Goal: Communication & Community: Answer question/provide support

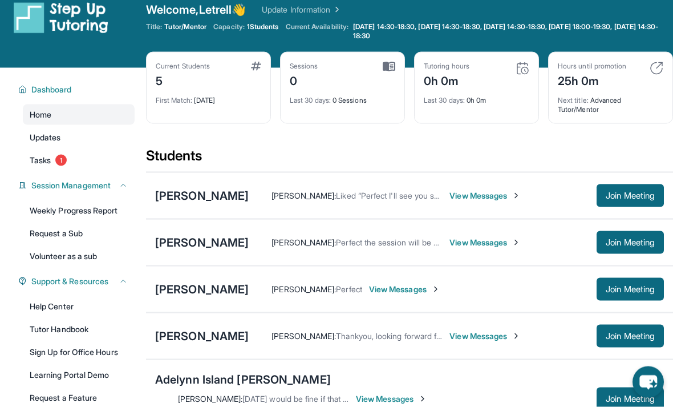
scroll to position [16, 0]
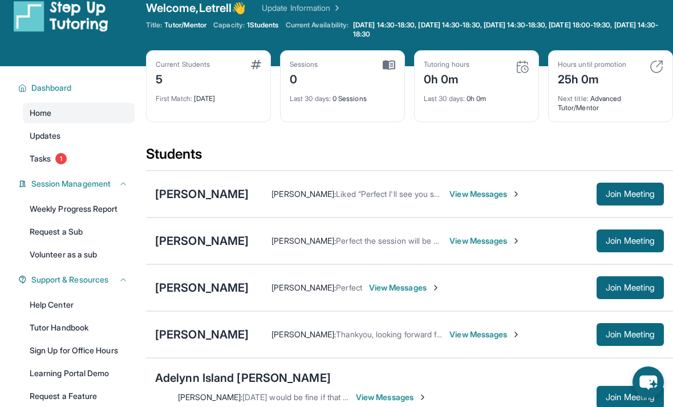
click at [182, 200] on div "[PERSON_NAME]" at bounding box center [202, 194] width 94 height 16
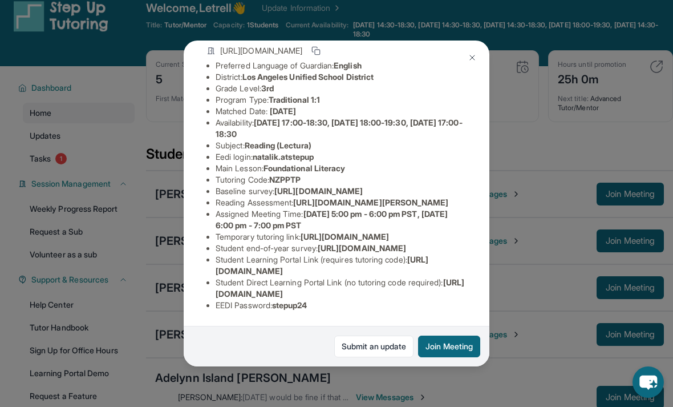
scroll to position [182, 0]
click at [546, 157] on div "Natali Khachatryan Guardian: Lida Movsesyan Student Information https://student…" at bounding box center [336, 203] width 673 height 407
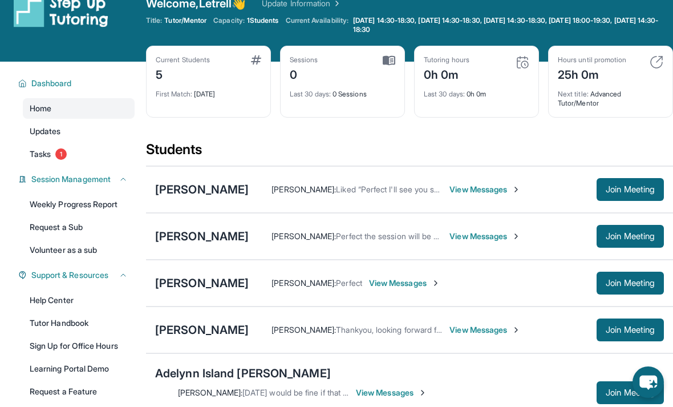
scroll to position [20, 0]
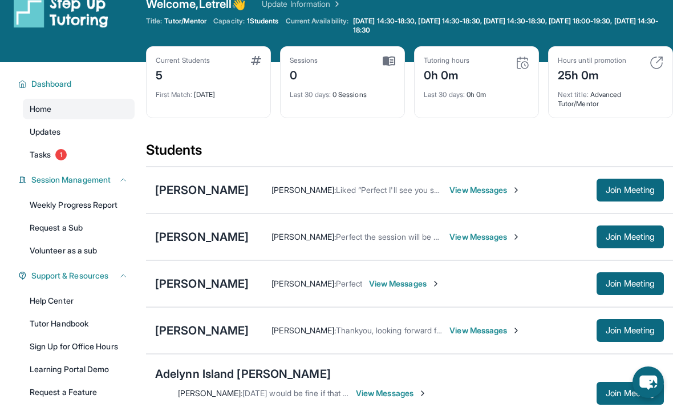
click at [169, 195] on div "[PERSON_NAME]" at bounding box center [202, 190] width 94 height 16
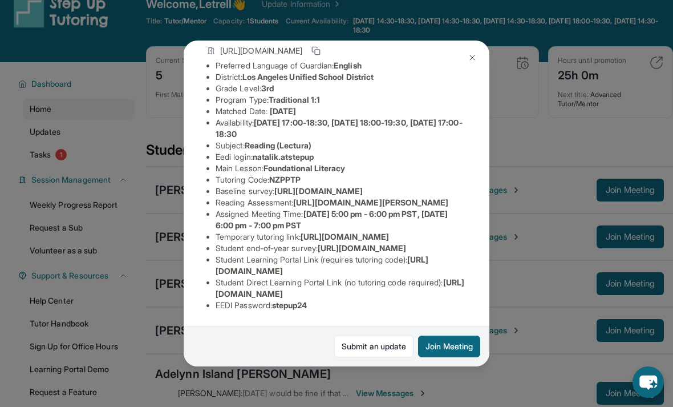
scroll to position [182, 0]
copy li "https://student-portal.stepuptutoring.org/student/NZPPTP"
click at [143, 233] on div "Natali Khachatryan Guardian: Lida Movsesyan Student Information https://student…" at bounding box center [336, 203] width 673 height 407
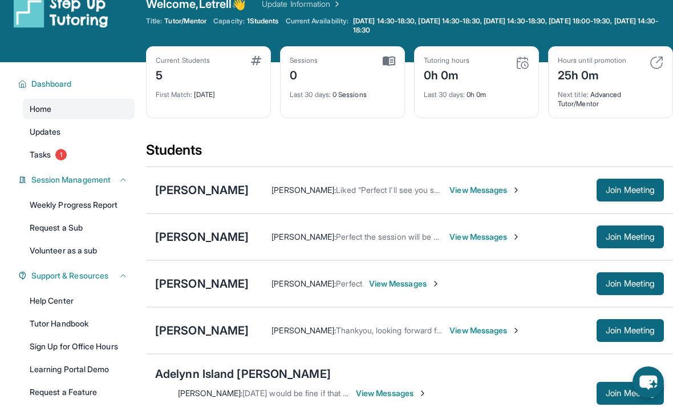
scroll to position [0, 0]
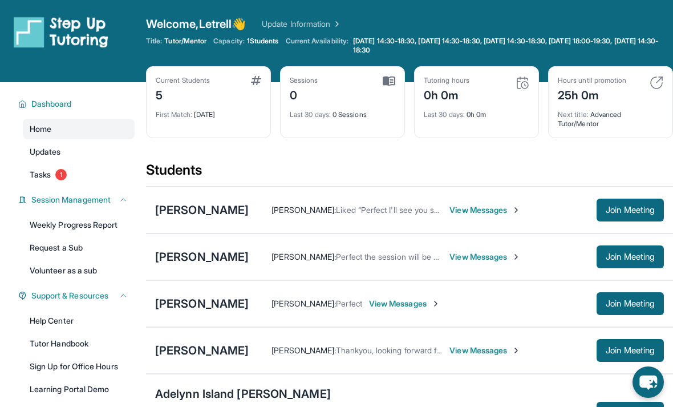
click at [194, 212] on div "[PERSON_NAME]" at bounding box center [202, 210] width 94 height 16
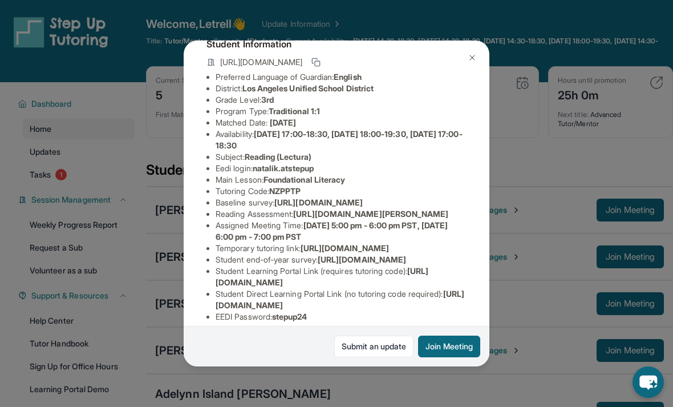
scroll to position [75, 0]
copy li "natalik.atstepup"
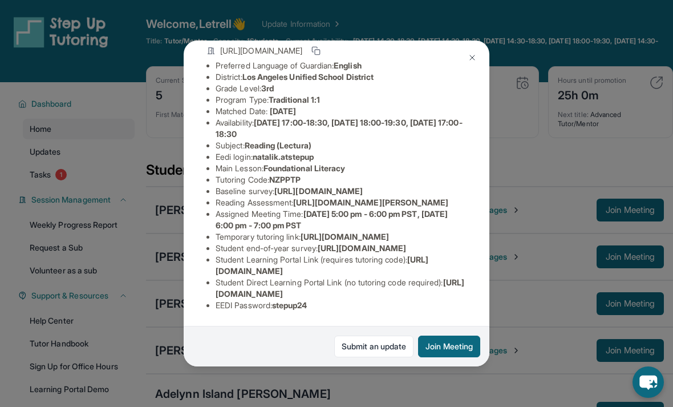
scroll to position [182, 1]
copy li "stepup24"
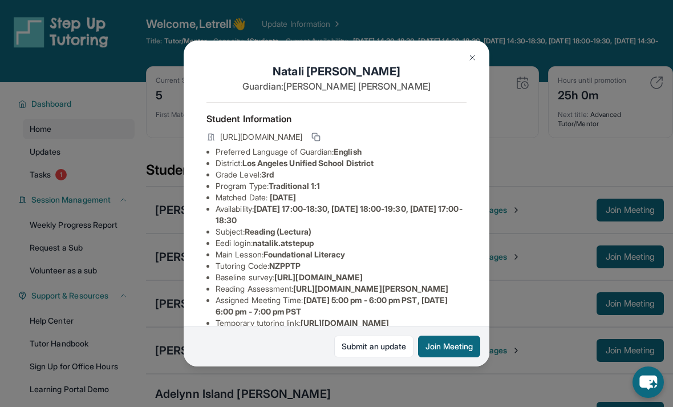
scroll to position [0, 0]
click at [560, 92] on div "Natali Khachatryan Guardian: Lida Movsesyan Student Information https://student…" at bounding box center [336, 203] width 673 height 407
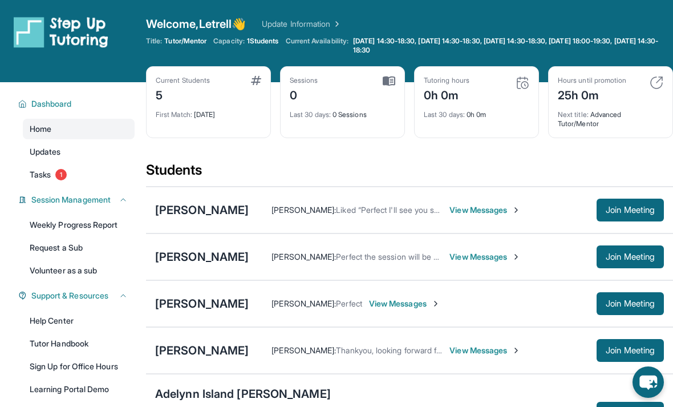
click at [196, 203] on div "[PERSON_NAME]" at bounding box center [202, 210] width 94 height 16
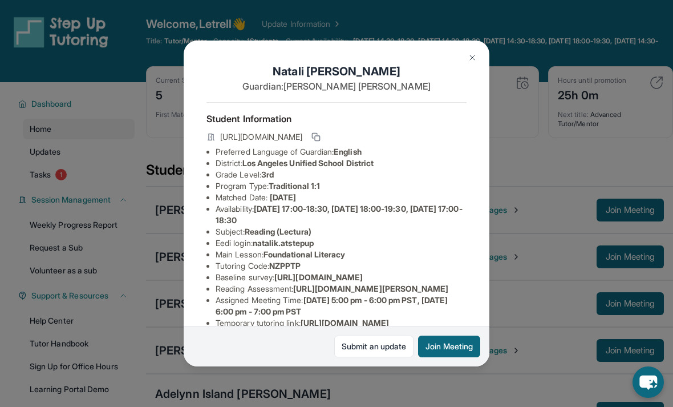
click at [573, 147] on div "Natali Khachatryan Guardian: Lida Movsesyan Student Information https://student…" at bounding box center [336, 203] width 673 height 407
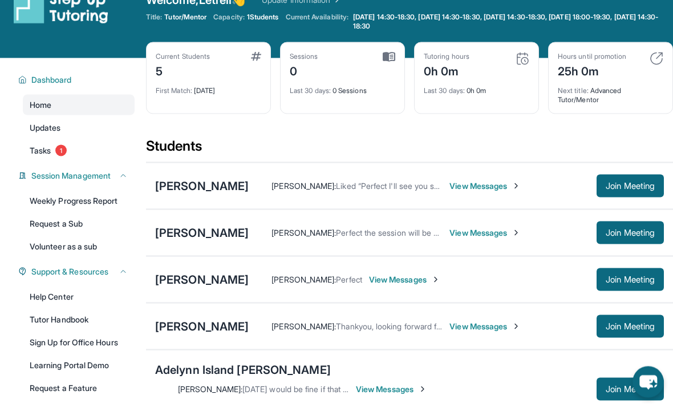
scroll to position [25, 0]
click at [224, 275] on div "[PERSON_NAME]" at bounding box center [202, 279] width 94 height 16
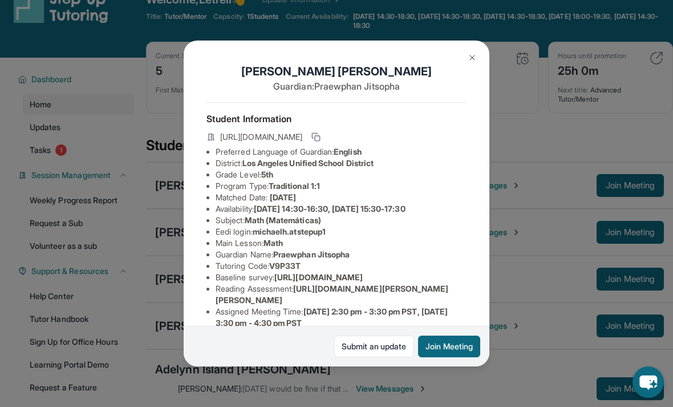
scroll to position [0, 0]
click at [137, 48] on div "Michael Herrera Guardian: Praewphan Jitsopha Student Information https://studen…" at bounding box center [336, 203] width 673 height 407
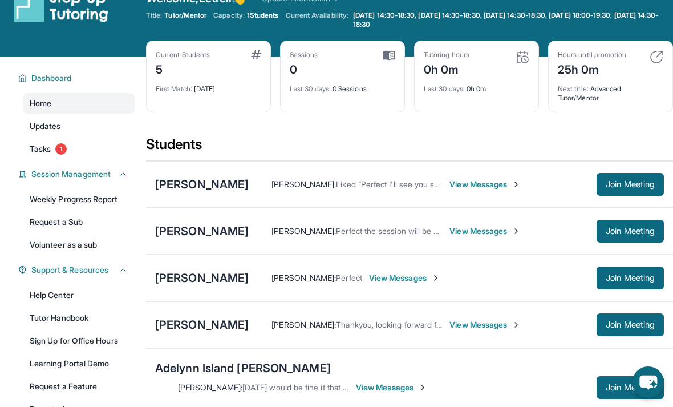
scroll to position [30, 0]
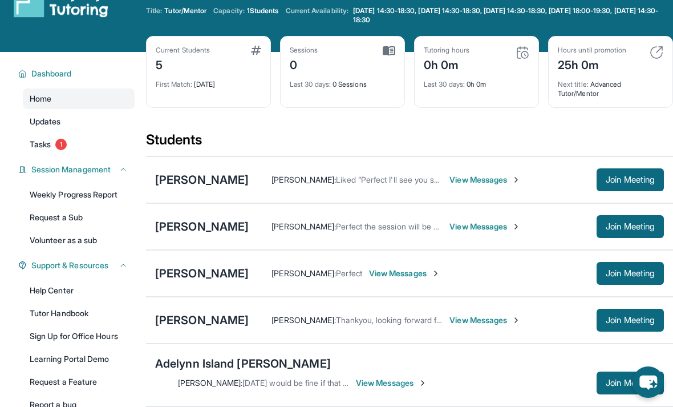
click at [42, 361] on link "Learning Portal Demo" at bounding box center [79, 358] width 112 height 21
click at [190, 280] on div "[PERSON_NAME]" at bounding box center [202, 273] width 94 height 16
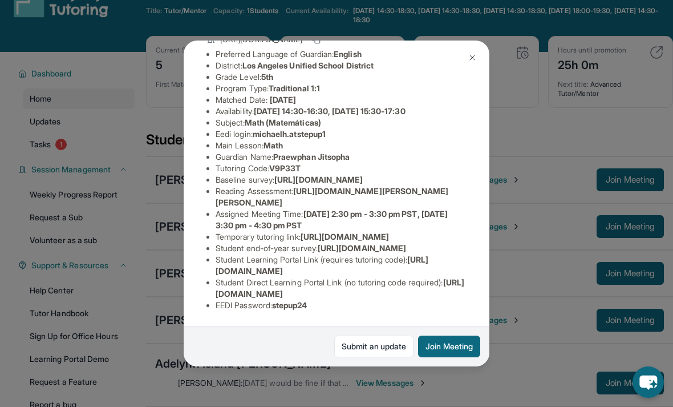
scroll to position [182, 0]
click at [476, 53] on img at bounding box center [472, 57] width 9 height 9
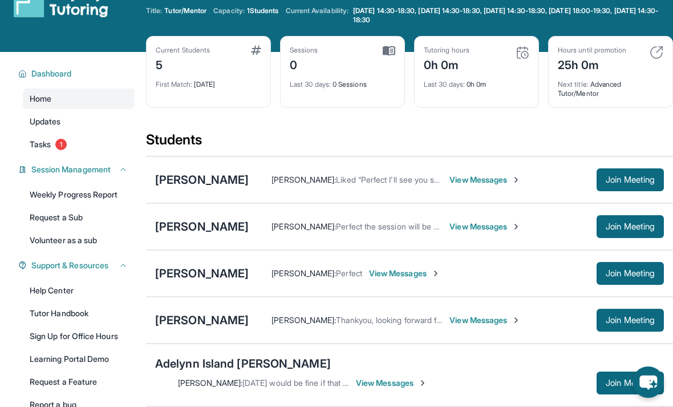
click at [645, 185] on button "Join Meeting" at bounding box center [629, 179] width 67 height 23
click at [249, 178] on div "[PERSON_NAME]" at bounding box center [202, 180] width 94 height 16
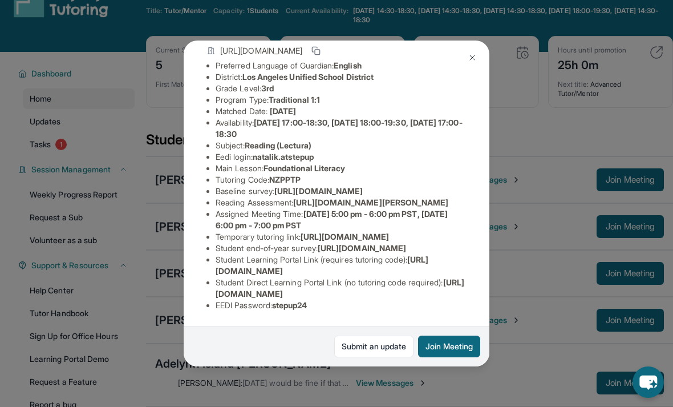
scroll to position [89, 0]
click at [517, 235] on div "Natali Khachatryan Guardian: Lida Movsesyan Student Information https://student…" at bounding box center [336, 203] width 673 height 407
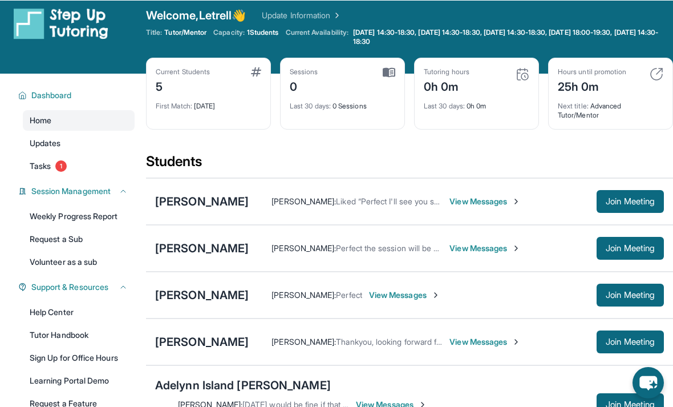
click at [238, 298] on div "[PERSON_NAME]" at bounding box center [202, 294] width 94 height 16
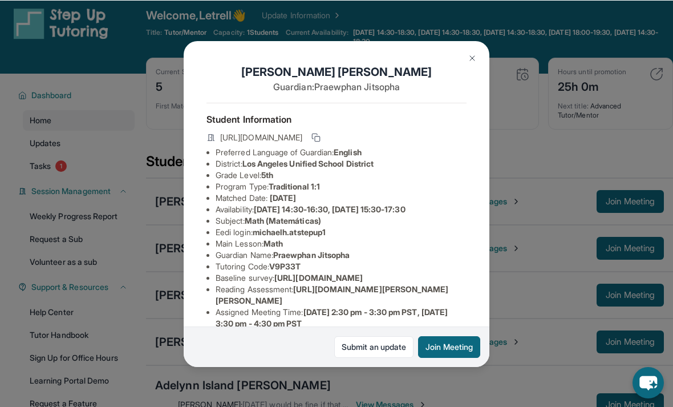
scroll to position [9, 0]
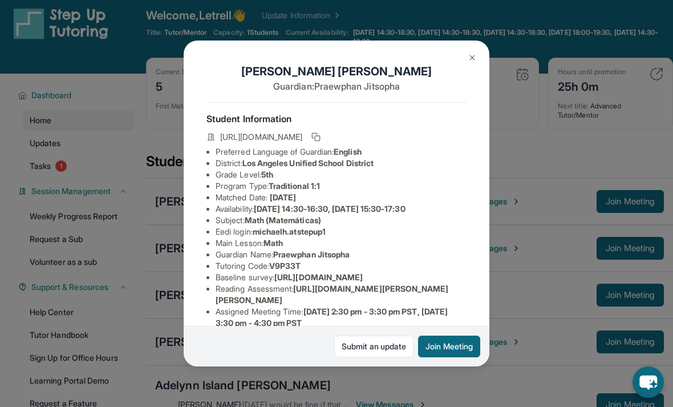
click at [608, 138] on div "Michael Herrera Guardian: Praewphan Jitsopha Student Information https://studen…" at bounding box center [336, 203] width 673 height 407
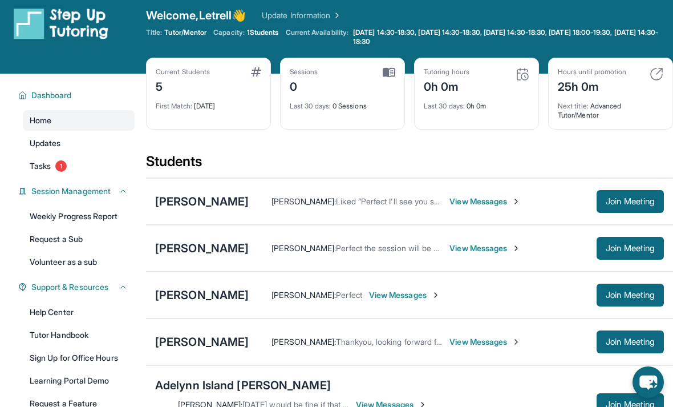
click at [249, 197] on div "[PERSON_NAME]" at bounding box center [202, 201] width 94 height 16
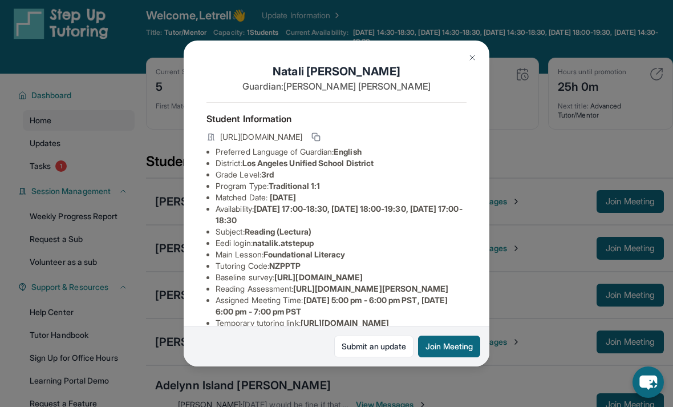
click at [118, 137] on div "Natali Khachatryan Guardian: Lida Movsesyan Student Information https://student…" at bounding box center [336, 203] width 673 height 407
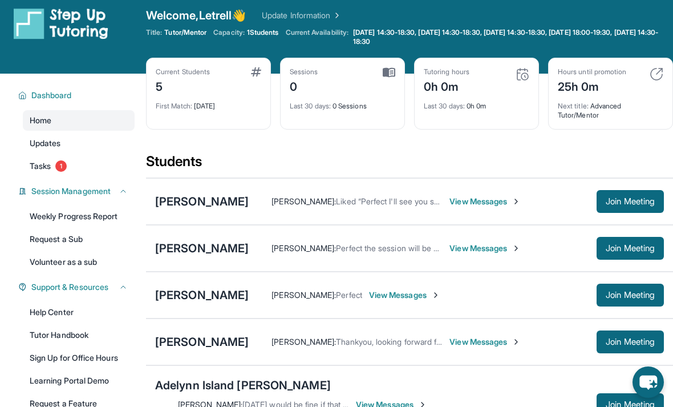
click at [214, 253] on div "[PERSON_NAME]" at bounding box center [202, 248] width 94 height 16
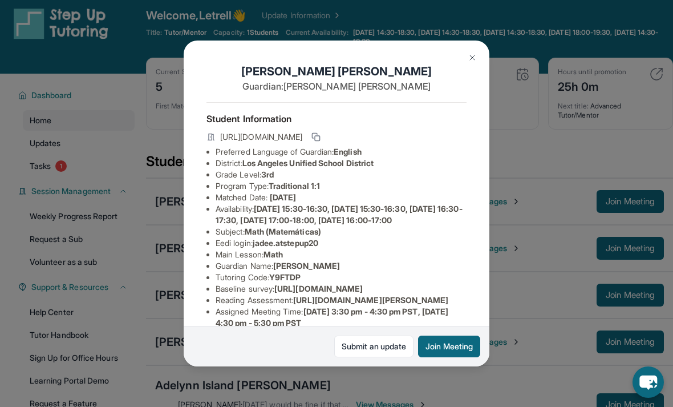
click at [129, 128] on div "Jade Erazo Guardian: Elizabeth Erazo Student Information https://student-portal…" at bounding box center [336, 203] width 673 height 407
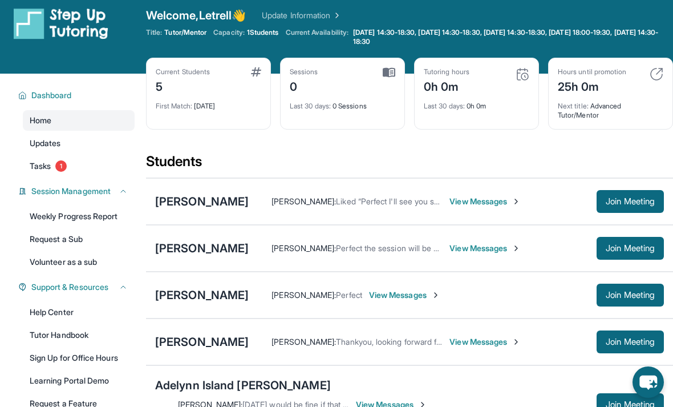
click at [209, 348] on div "[PERSON_NAME]" at bounding box center [202, 342] width 94 height 16
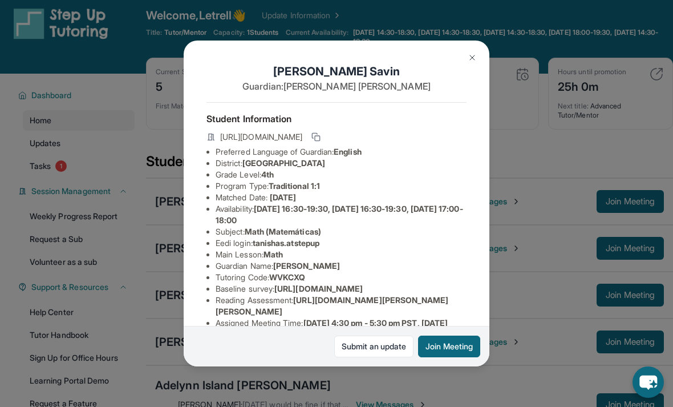
click at [141, 126] on div "Tanisha Savin Guardian: Anusree Krishnanunni Student Information https://studen…" at bounding box center [336, 203] width 673 height 407
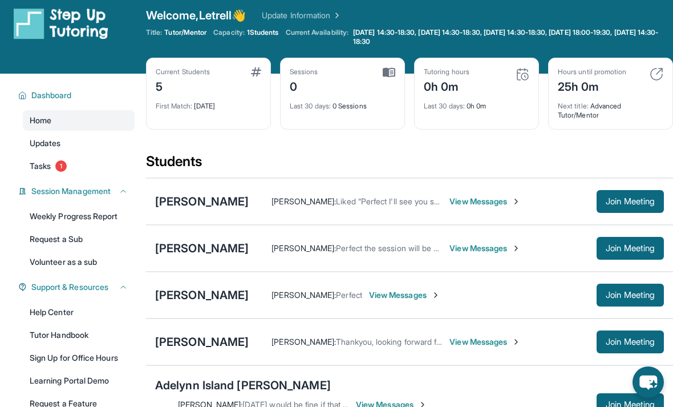
click at [216, 383] on div "Adelynn Island [PERSON_NAME]" at bounding box center [243, 385] width 176 height 16
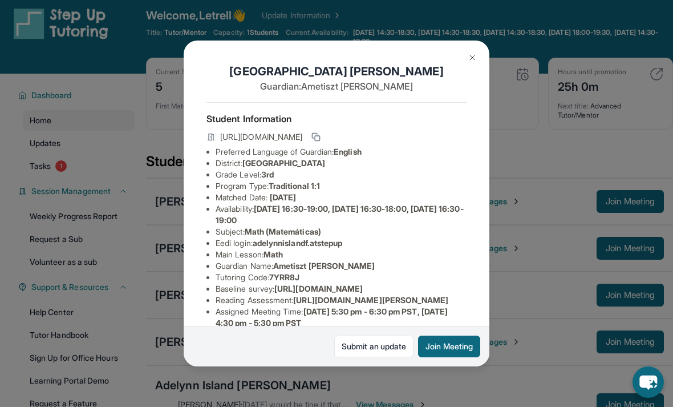
click at [164, 135] on div "Adelynn Island Fisher Guardian: Ametiszt Hajdu Student Information https://stud…" at bounding box center [336, 203] width 673 height 407
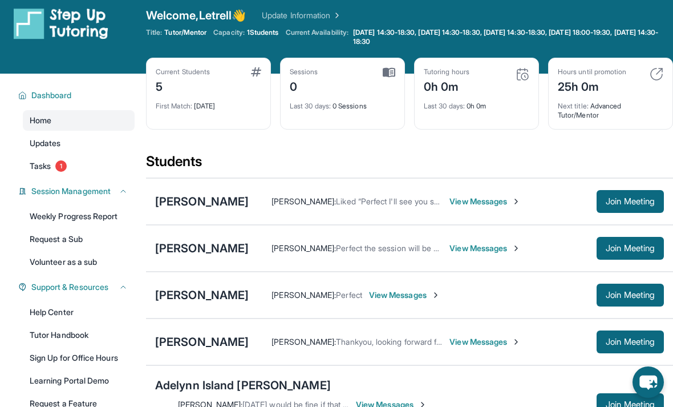
click at [202, 198] on div "[PERSON_NAME]" at bounding box center [202, 201] width 94 height 16
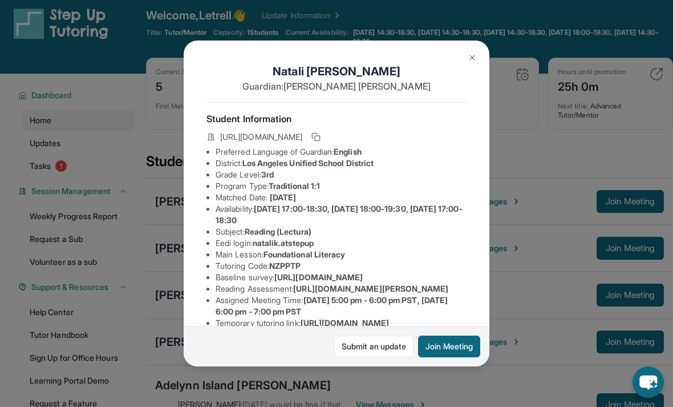
click at [159, 188] on div "Natali Khachatryan Guardian: Lida Movsesyan Student Information https://student…" at bounding box center [336, 203] width 673 height 407
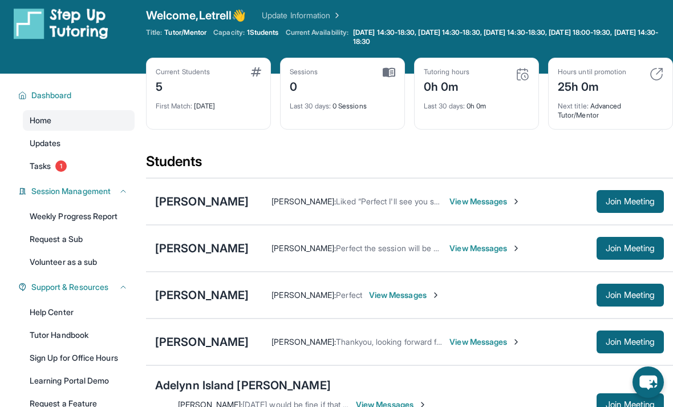
click at [202, 199] on div "[PERSON_NAME]" at bounding box center [202, 201] width 94 height 16
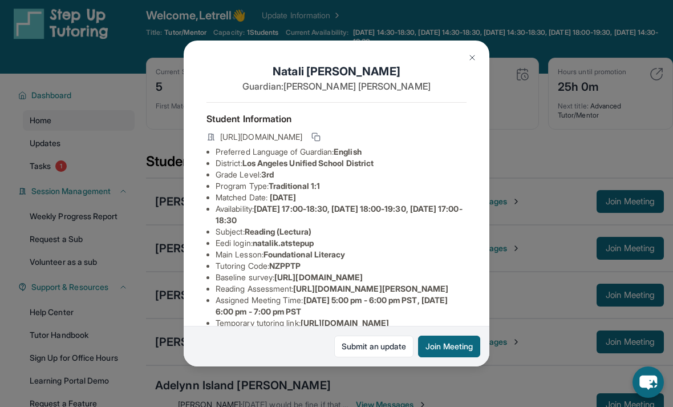
click at [159, 205] on div "Natali Khachatryan Guardian: Lida Movsesyan Student Information https://student…" at bounding box center [336, 203] width 673 height 407
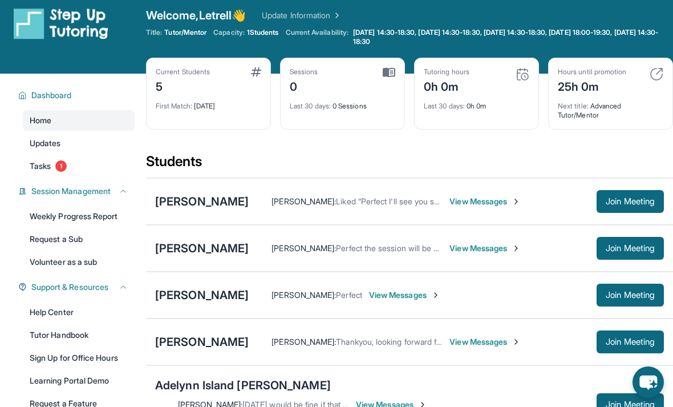
click at [206, 247] on div "[PERSON_NAME]" at bounding box center [202, 248] width 94 height 16
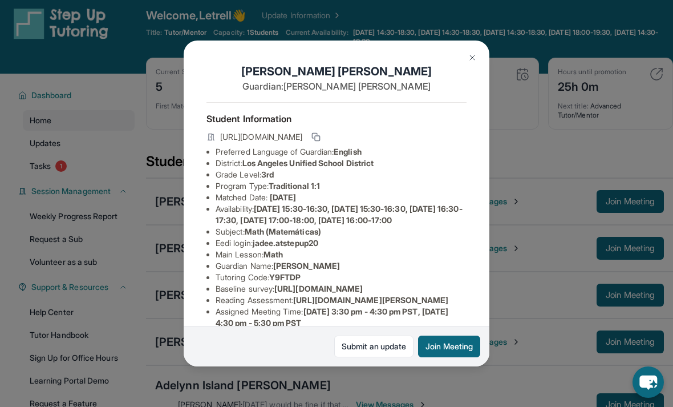
click at [149, 162] on div "Jade Erazo Guardian: Elizabeth Erazo Student Information https://student-portal…" at bounding box center [336, 203] width 673 height 407
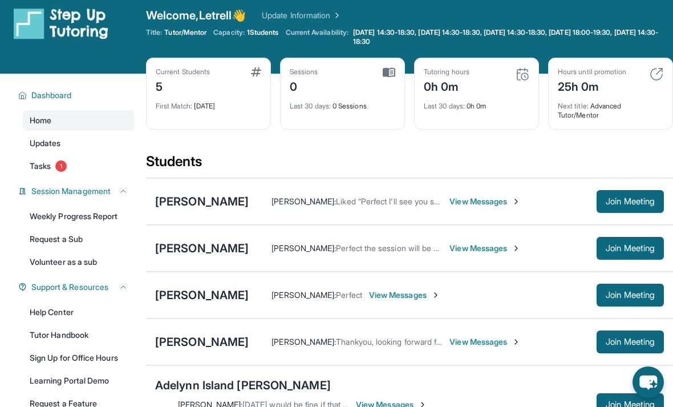
click at [197, 253] on div "[PERSON_NAME]" at bounding box center [202, 248] width 94 height 16
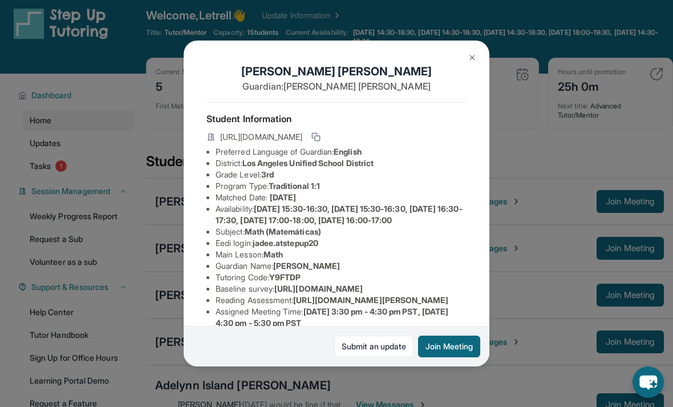
click at [157, 184] on div "Jade Erazo Guardian: Elizabeth Erazo Student Information https://student-portal…" at bounding box center [336, 203] width 673 height 407
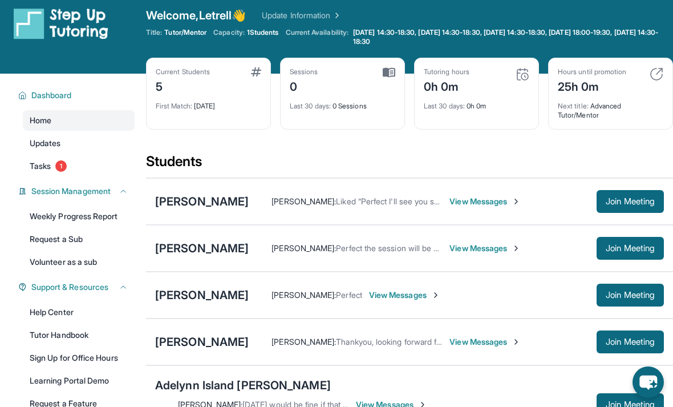
click at [213, 293] on div "[PERSON_NAME]" at bounding box center [202, 295] width 94 height 16
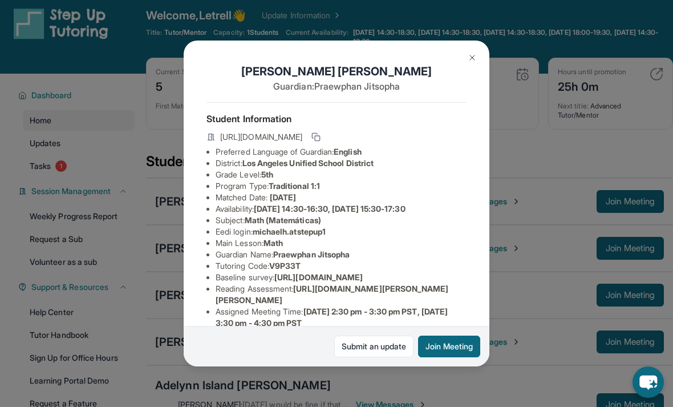
click at [147, 217] on div "Michael Herrera Guardian: Praewphan Jitsopha Student Information https://studen…" at bounding box center [336, 203] width 673 height 407
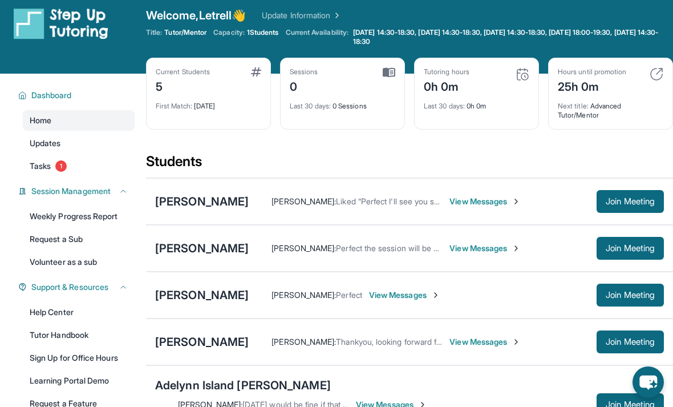
click at [206, 346] on div "[PERSON_NAME]" at bounding box center [202, 342] width 94 height 16
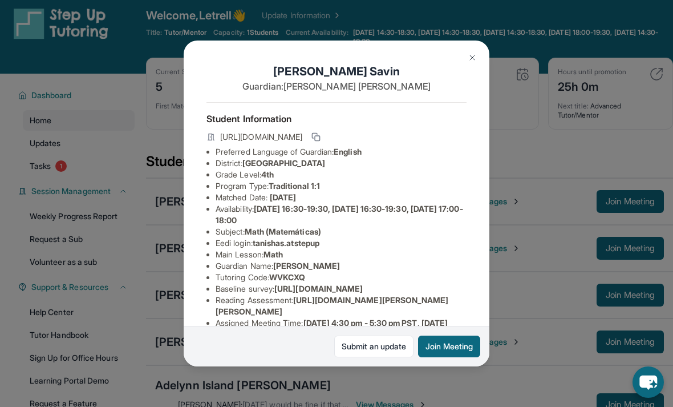
click at [151, 243] on div "Tanisha Savin Guardian: Anusree Krishnanunni Student Information https://studen…" at bounding box center [336, 203] width 673 height 407
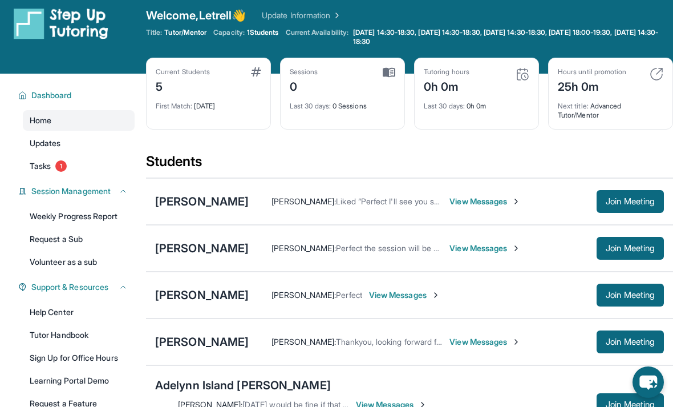
click at [230, 393] on div "Adelynn Island [PERSON_NAME]" at bounding box center [243, 385] width 176 height 16
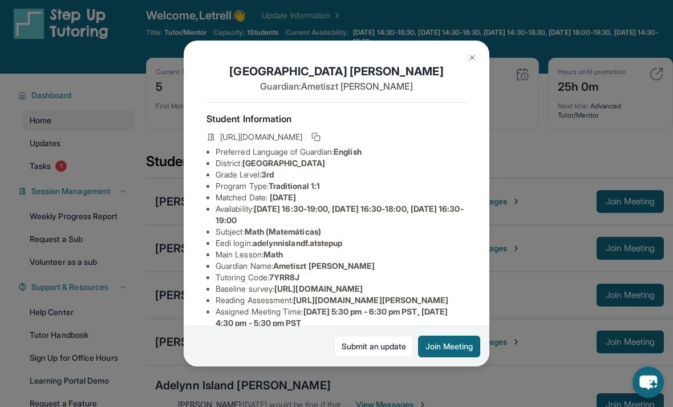
click at [143, 249] on div "Adelynn Island Fisher Guardian: Ametiszt Hajdu Student Information https://stud…" at bounding box center [336, 203] width 673 height 407
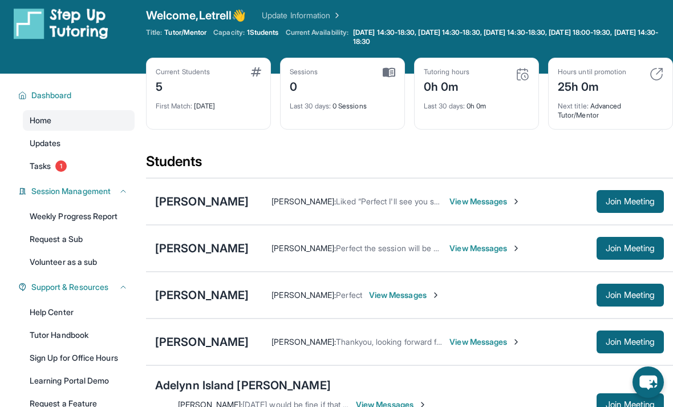
click at [236, 206] on div "[PERSON_NAME]" at bounding box center [202, 201] width 94 height 16
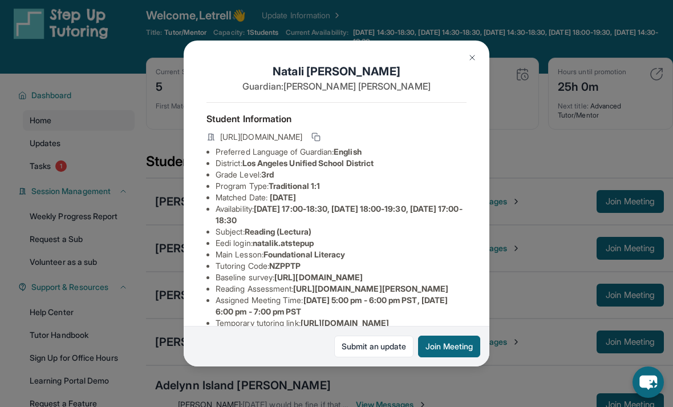
click at [149, 184] on div "Natali Khachatryan Guardian: Lida Movsesyan Student Information https://student…" at bounding box center [336, 203] width 673 height 407
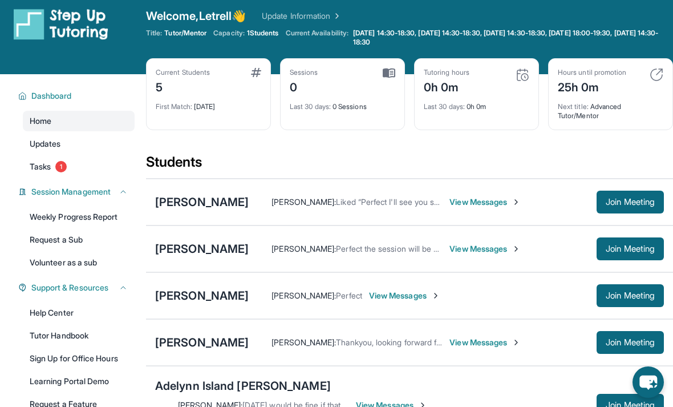
scroll to position [0, 0]
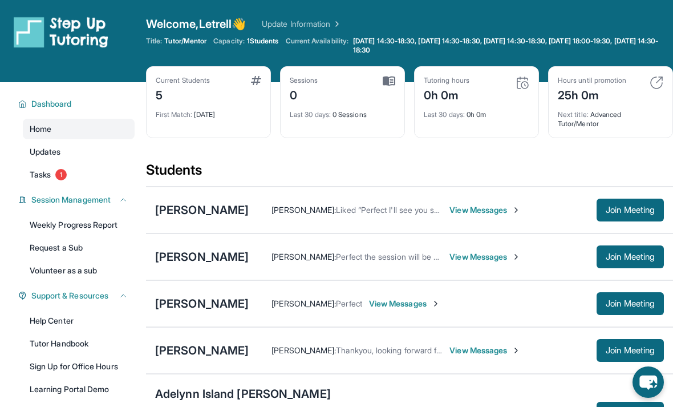
click at [194, 212] on div "[PERSON_NAME]" at bounding box center [202, 210] width 94 height 16
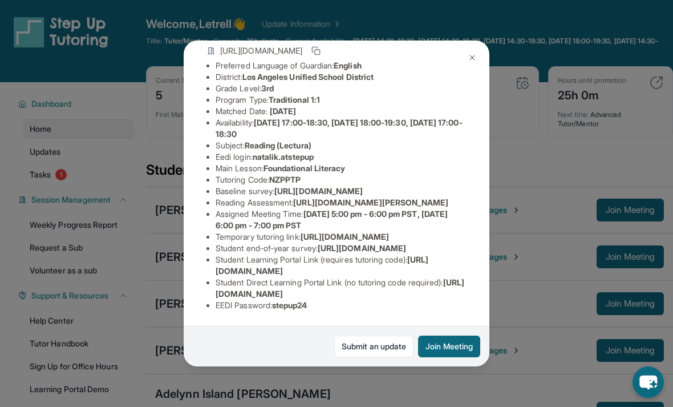
scroll to position [169, 2]
copy li "natalik.atstepup"
copy li "stepup24"
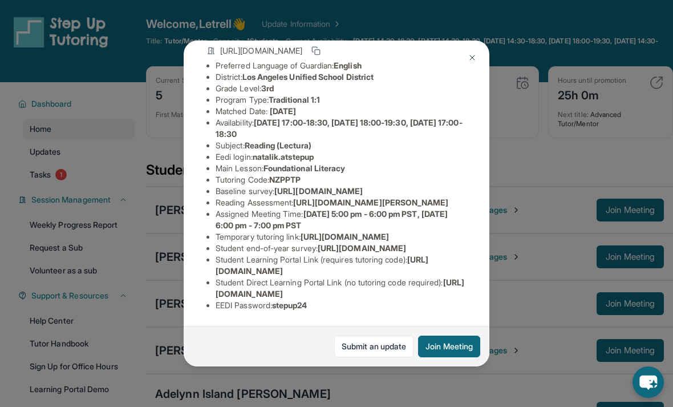
copy li "natalik.atstepup"
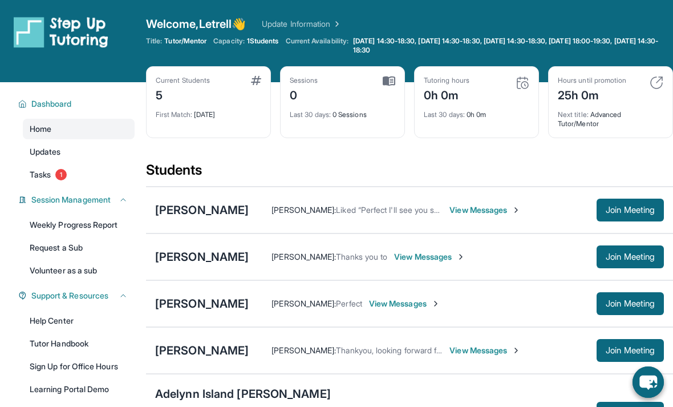
click at [234, 214] on div "[PERSON_NAME]" at bounding box center [202, 210] width 94 height 16
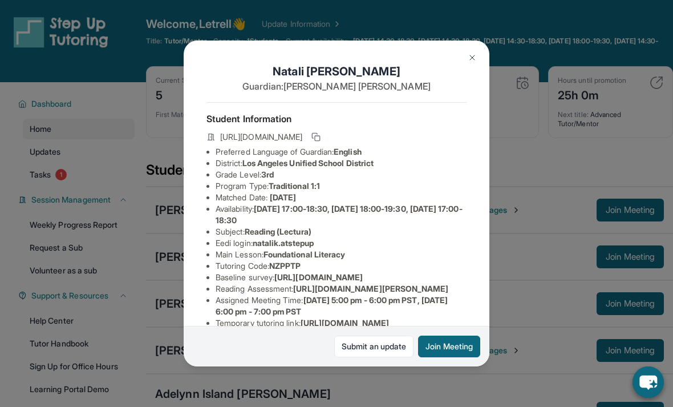
click at [271, 238] on span "natalik.atstepup" at bounding box center [283, 243] width 61 height 10
copy li "natalik.atstepup"
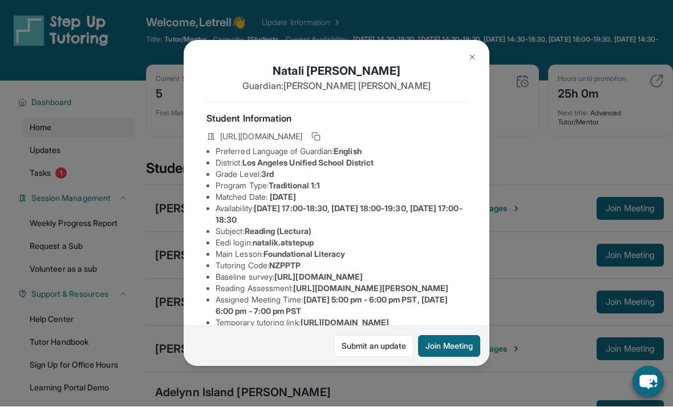
scroll to position [2, 0]
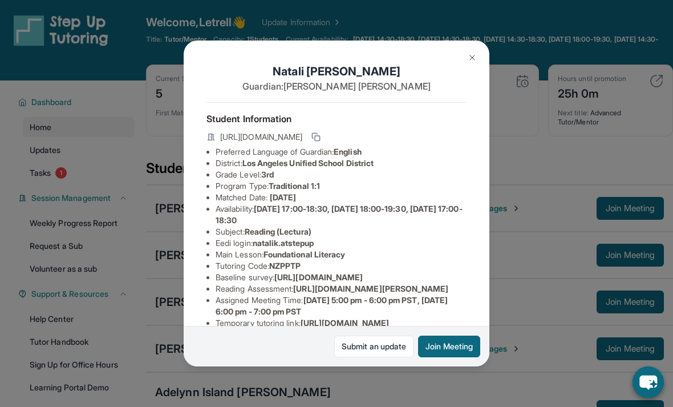
click at [604, 5] on div "Natali Khachatryan Guardian: Lida Movsesyan Student Information https://student…" at bounding box center [336, 203] width 673 height 407
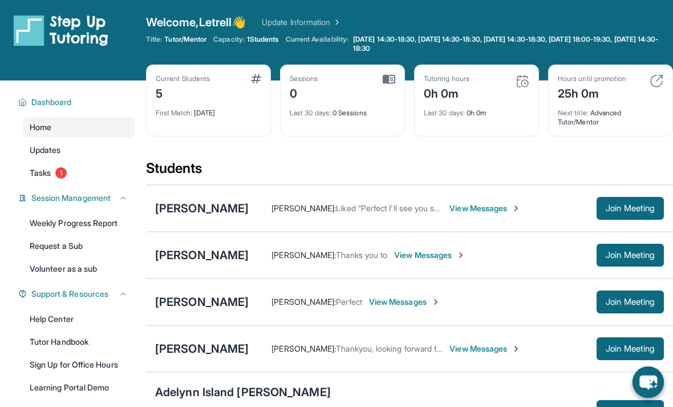
click at [181, 300] on div "[PERSON_NAME]" at bounding box center [202, 302] width 94 height 16
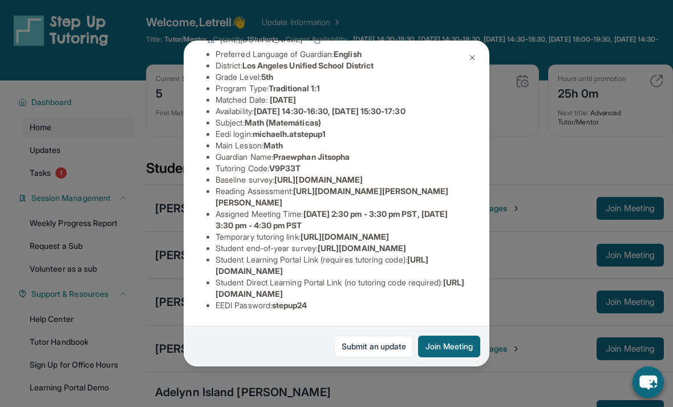
scroll to position [117, 6]
copy li "michaelh.atstepup1"
click at [465, 46] on button at bounding box center [472, 57] width 23 height 23
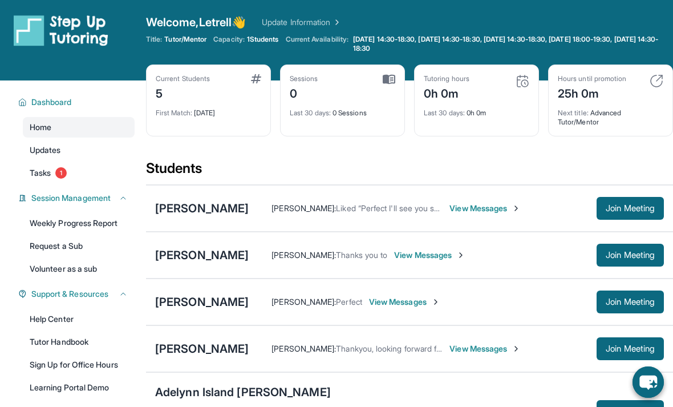
click at [202, 301] on div "[PERSON_NAME]" at bounding box center [202, 302] width 94 height 16
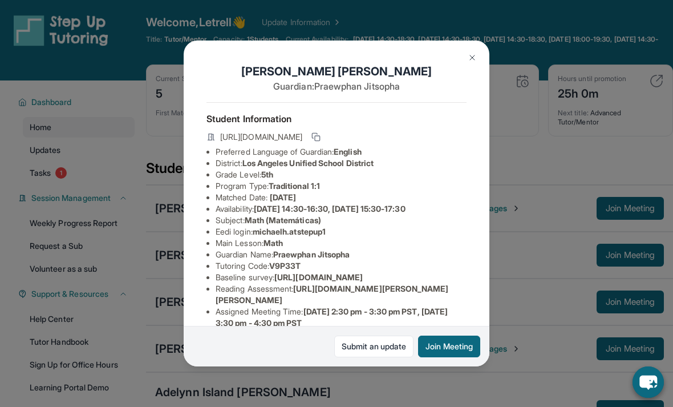
click at [486, 40] on div "Michael Herrera Guardian: Praewphan Jitsopha Student Information https://studen…" at bounding box center [337, 202] width 306 height 325
click at [476, 53] on img at bounding box center [472, 57] width 9 height 9
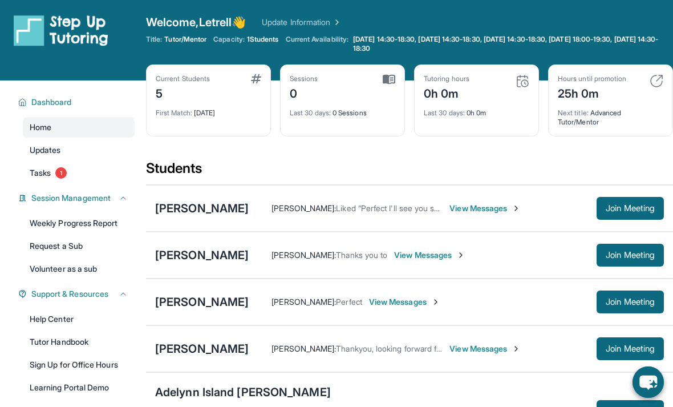
click at [310, 4] on div "Open sidebar Welcome, Letrell 👋 Update Information Title: Tutor/Mentor Capacity…" at bounding box center [336, 39] width 673 height 82
click at [226, 1] on div "Open sidebar Welcome, Letrell 👋 Update Information Title: Tutor/Mentor Capacity…" at bounding box center [336, 39] width 673 height 82
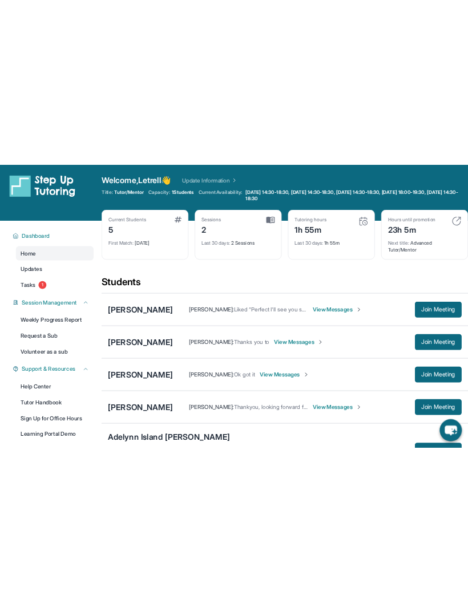
scroll to position [0, 0]
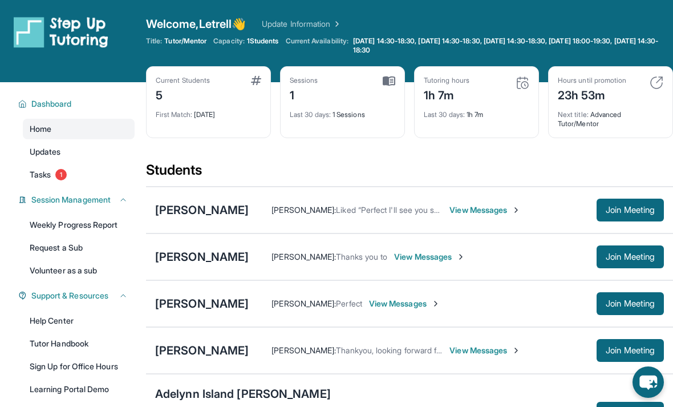
click at [625, 303] on span "Join Meeting" at bounding box center [630, 303] width 49 height 7
